Goal: Transaction & Acquisition: Purchase product/service

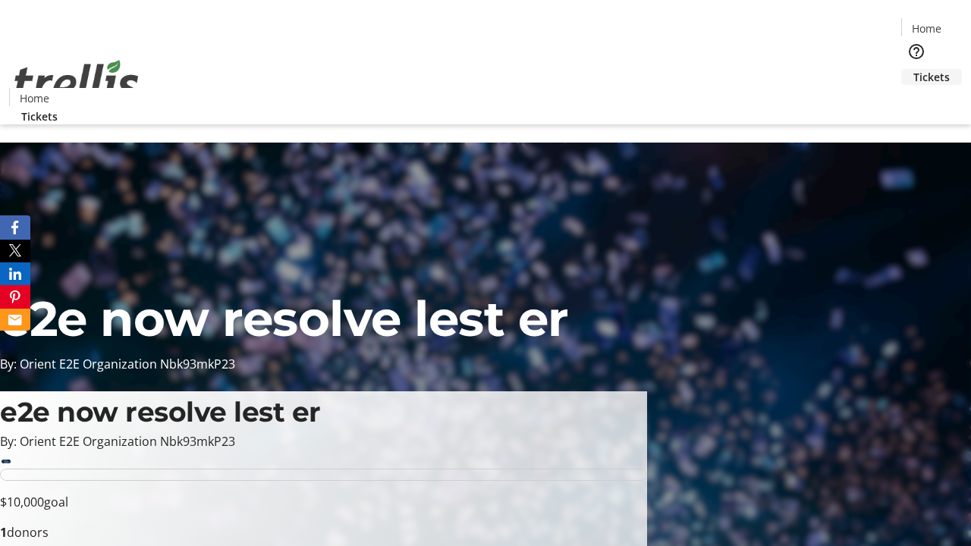
click at [913, 69] on span "Tickets" at bounding box center [931, 77] width 36 height 16
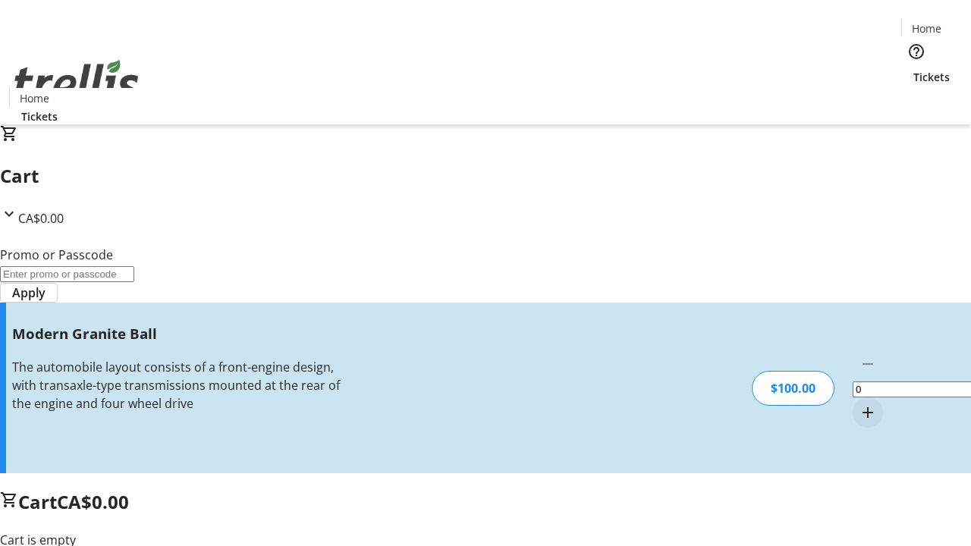
click at [858, 403] on mat-icon "Increment by one" at bounding box center [867, 412] width 18 height 18
type input "1"
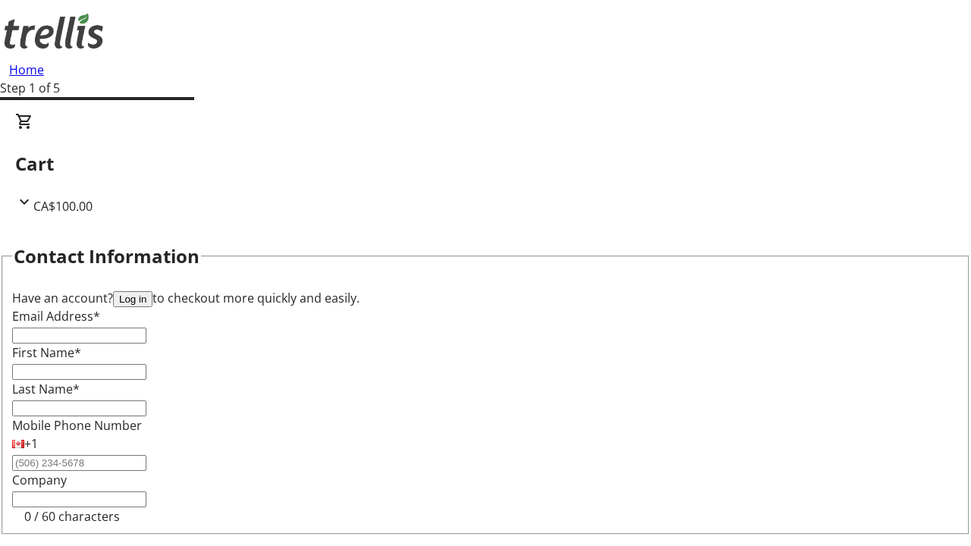
type input "FREE"
type input "[EMAIL_ADDRESS][DOMAIN_NAME]"
type input "Arielle"
type input "[PERSON_NAME]"
